Goal: Check status: Check status

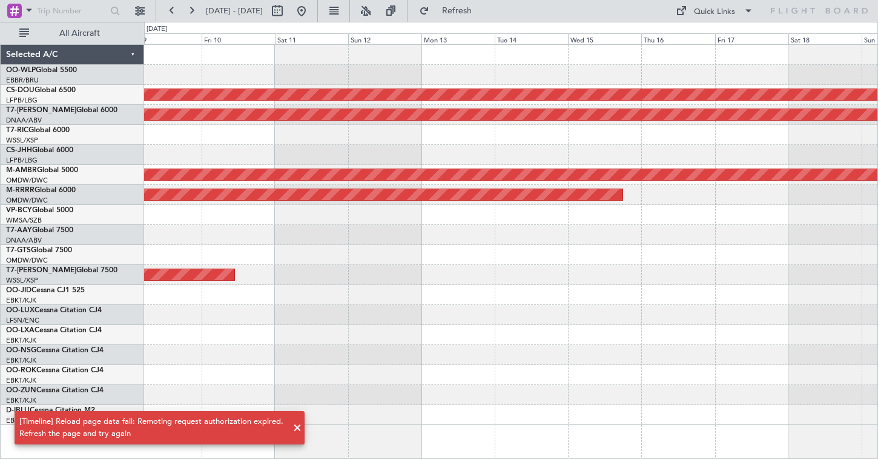
click at [531, 150] on div at bounding box center [511, 155] width 734 height 20
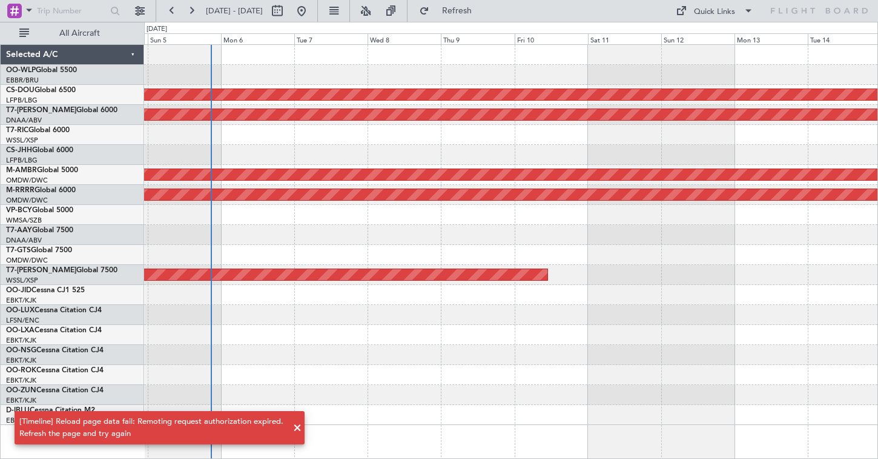
click at [565, 145] on div "Planned Maint London (Biggin Hill) AOG Maint Dubai (Al Maktoum Intl) Planned Ma…" at bounding box center [511, 235] width 734 height 380
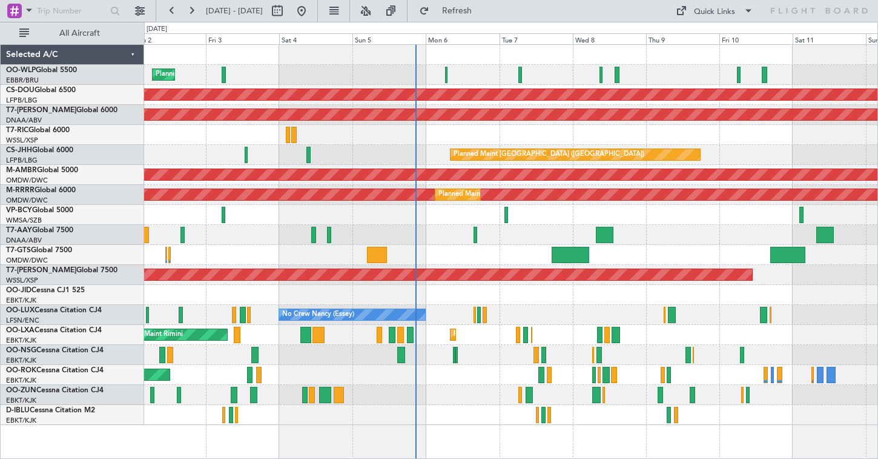
click at [345, 88] on div "Planned Maint London ([GEOGRAPHIC_DATA])" at bounding box center [511, 95] width 734 height 20
